Goal: Navigation & Orientation: Find specific page/section

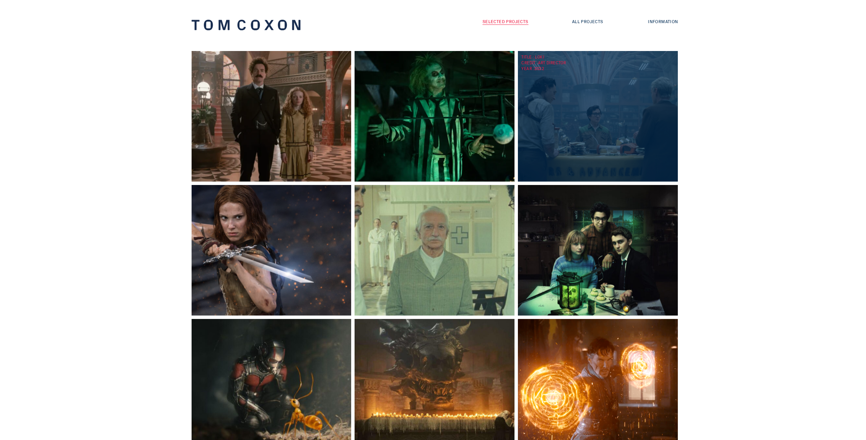
click at [603, 108] on div "TITLE : Loki CREDIT : Art Director YEAR : 2022" at bounding box center [599, 116] width 163 height 131
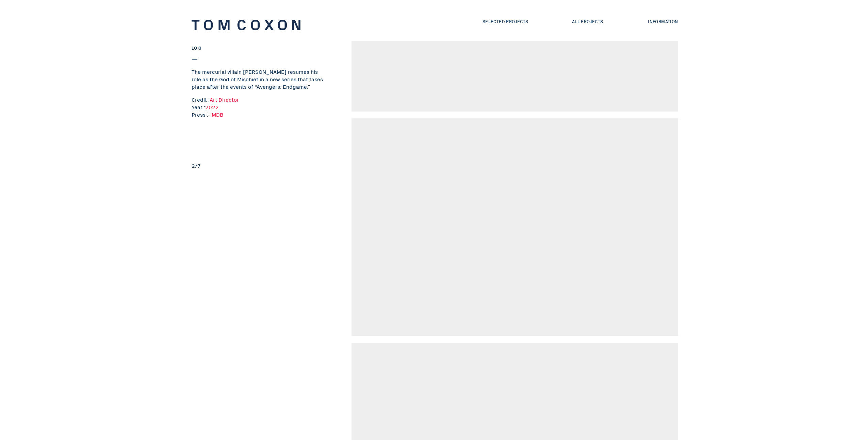
scroll to position [310, 0]
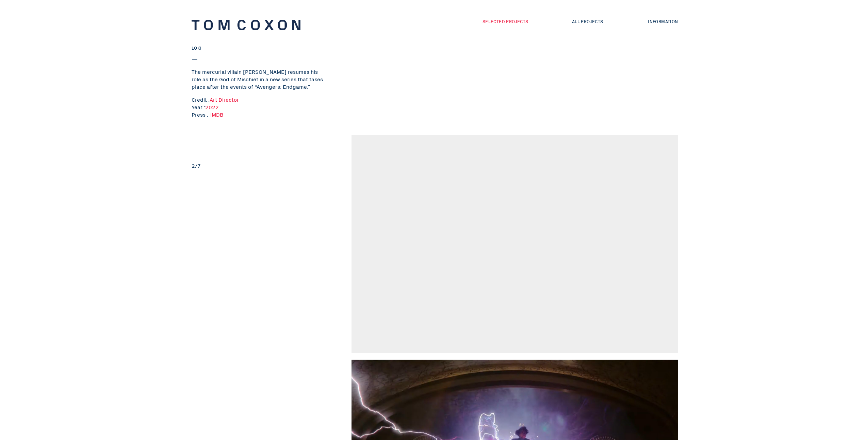
click at [508, 22] on link "Selected Projects" at bounding box center [506, 21] width 46 height 6
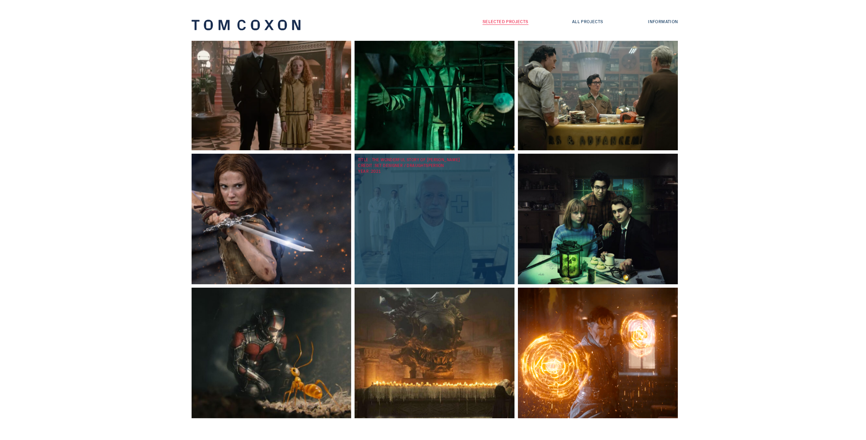
scroll to position [48, 0]
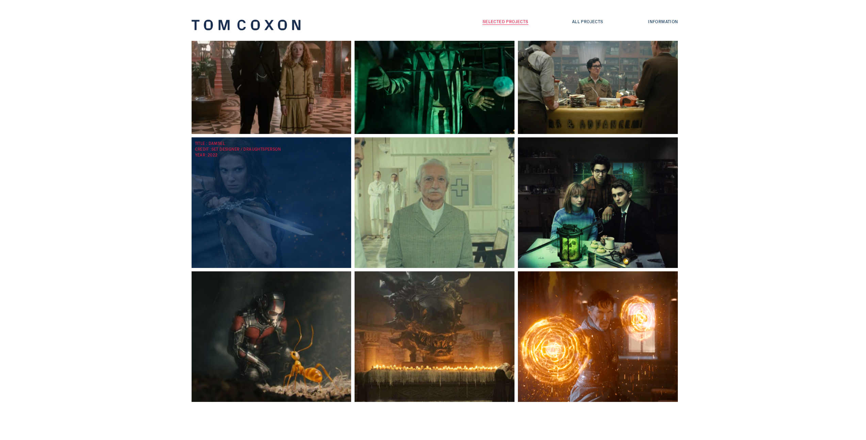
click at [323, 193] on div "TITLE : Damsel CREDIT : Set Designer / Draughtsperson YEAR : 2022" at bounding box center [273, 202] width 163 height 131
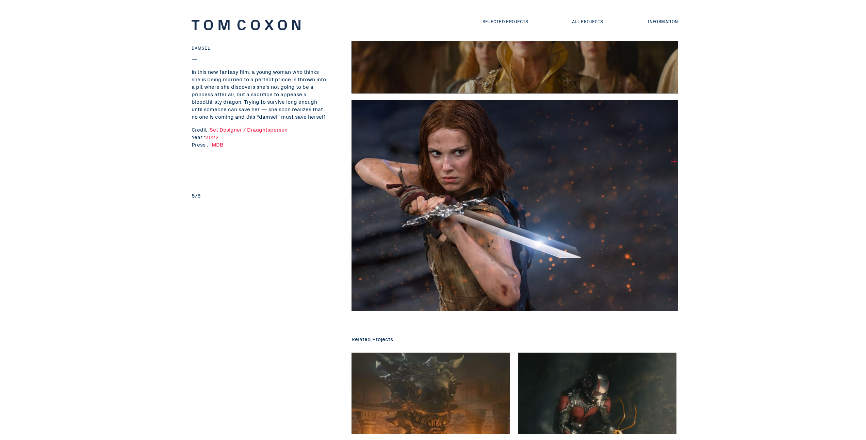
scroll to position [680, 0]
